Goal: Navigation & Orientation: Find specific page/section

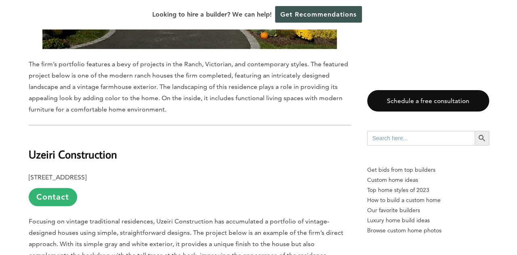
scroll to position [1858, 0]
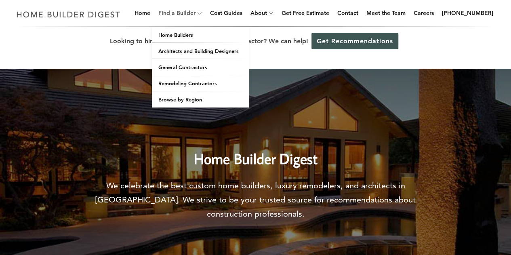
click at [194, 14] on link "Find a Builder" at bounding box center [175, 13] width 40 height 26
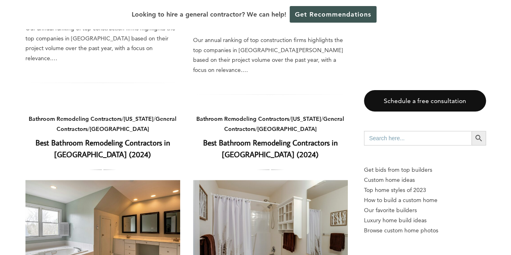
scroll to position [575, 0]
